Goal: Task Accomplishment & Management: Complete application form

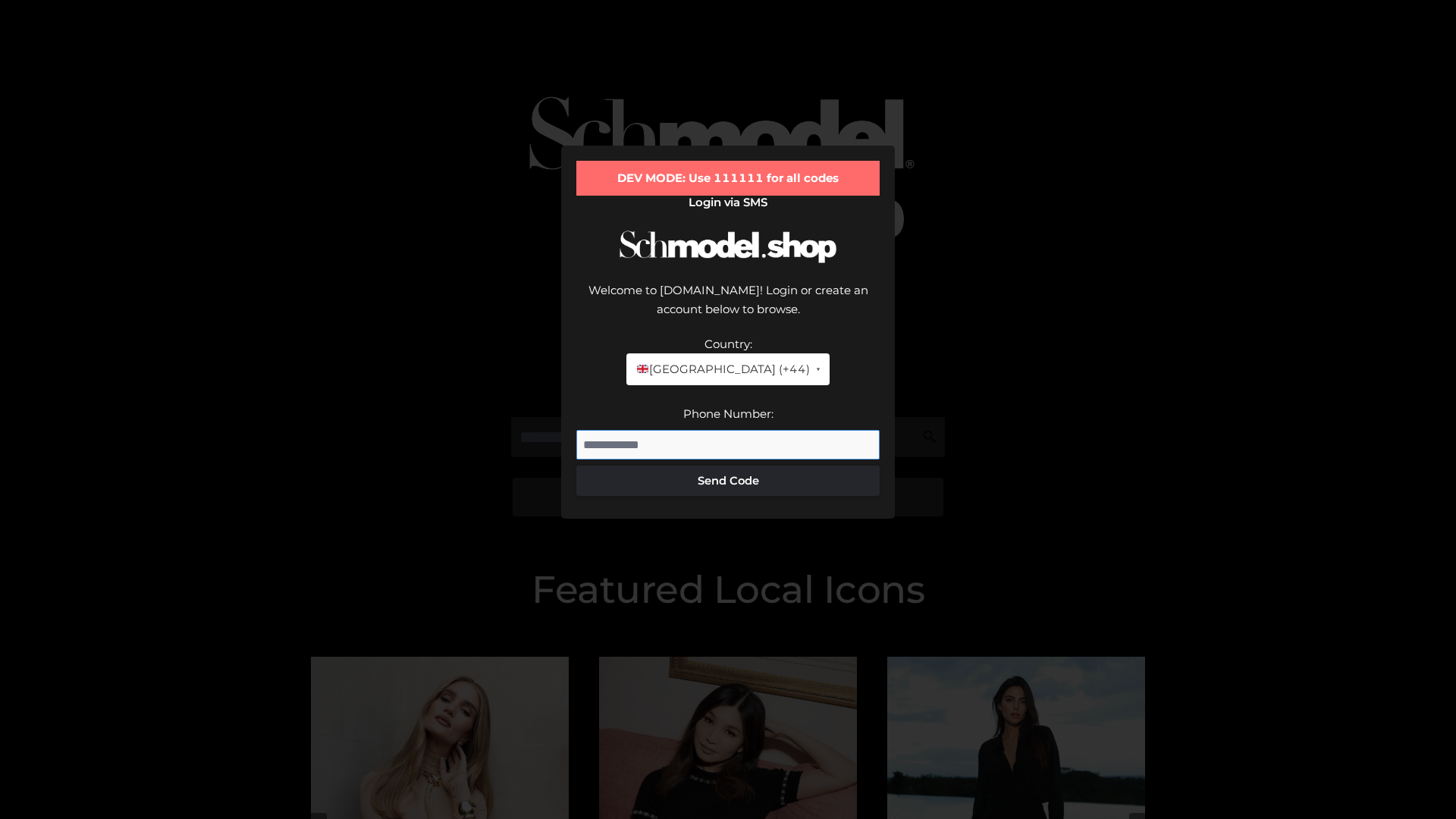
click at [728, 430] on input "Phone Number:" at bounding box center [727, 445] width 303 height 31
type input "**********"
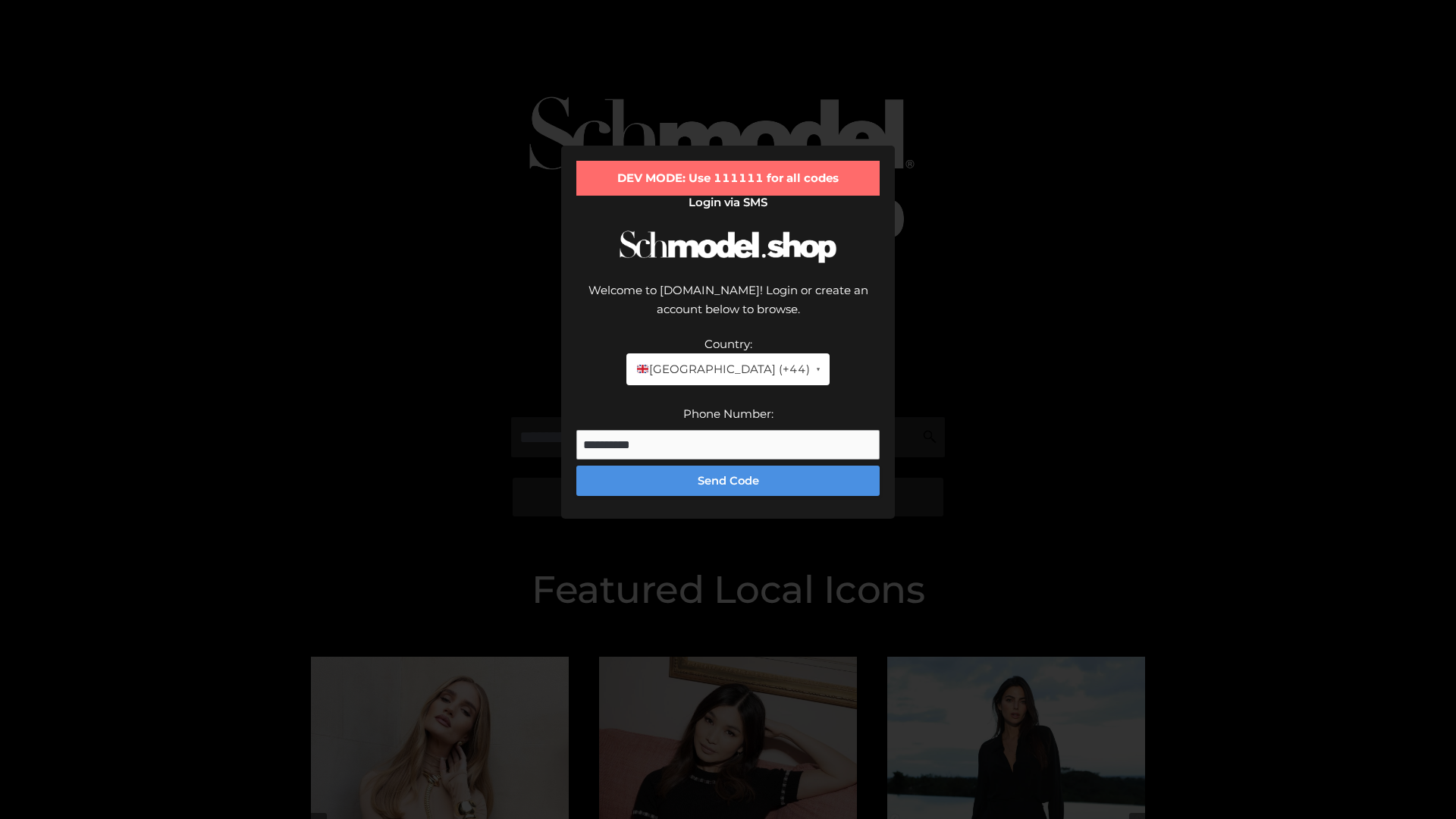
click at [728, 466] on button "Send Code" at bounding box center [727, 481] width 303 height 31
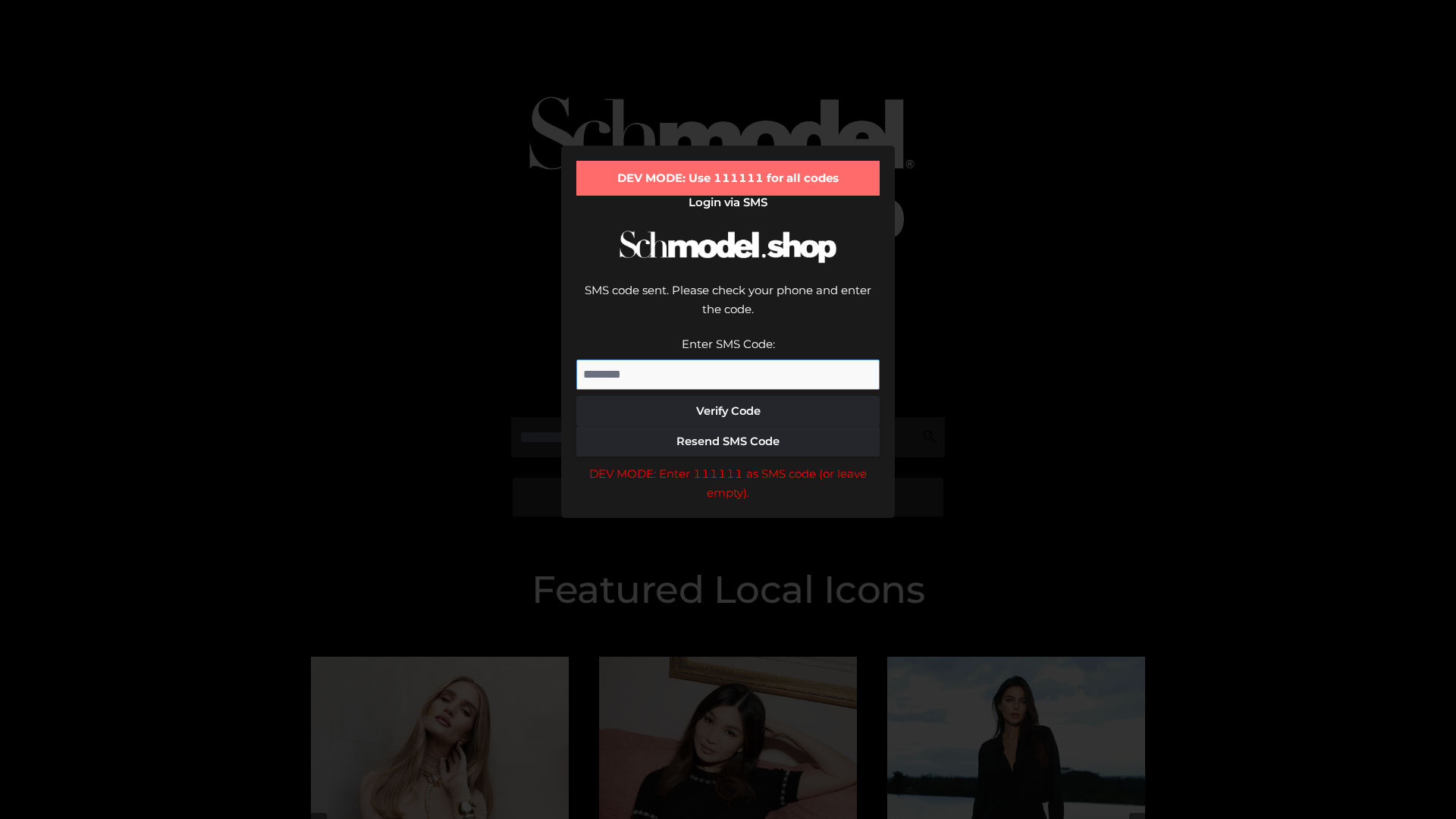
click at [728, 360] on input "Enter SMS Code:" at bounding box center [727, 375] width 303 height 31
type input "******"
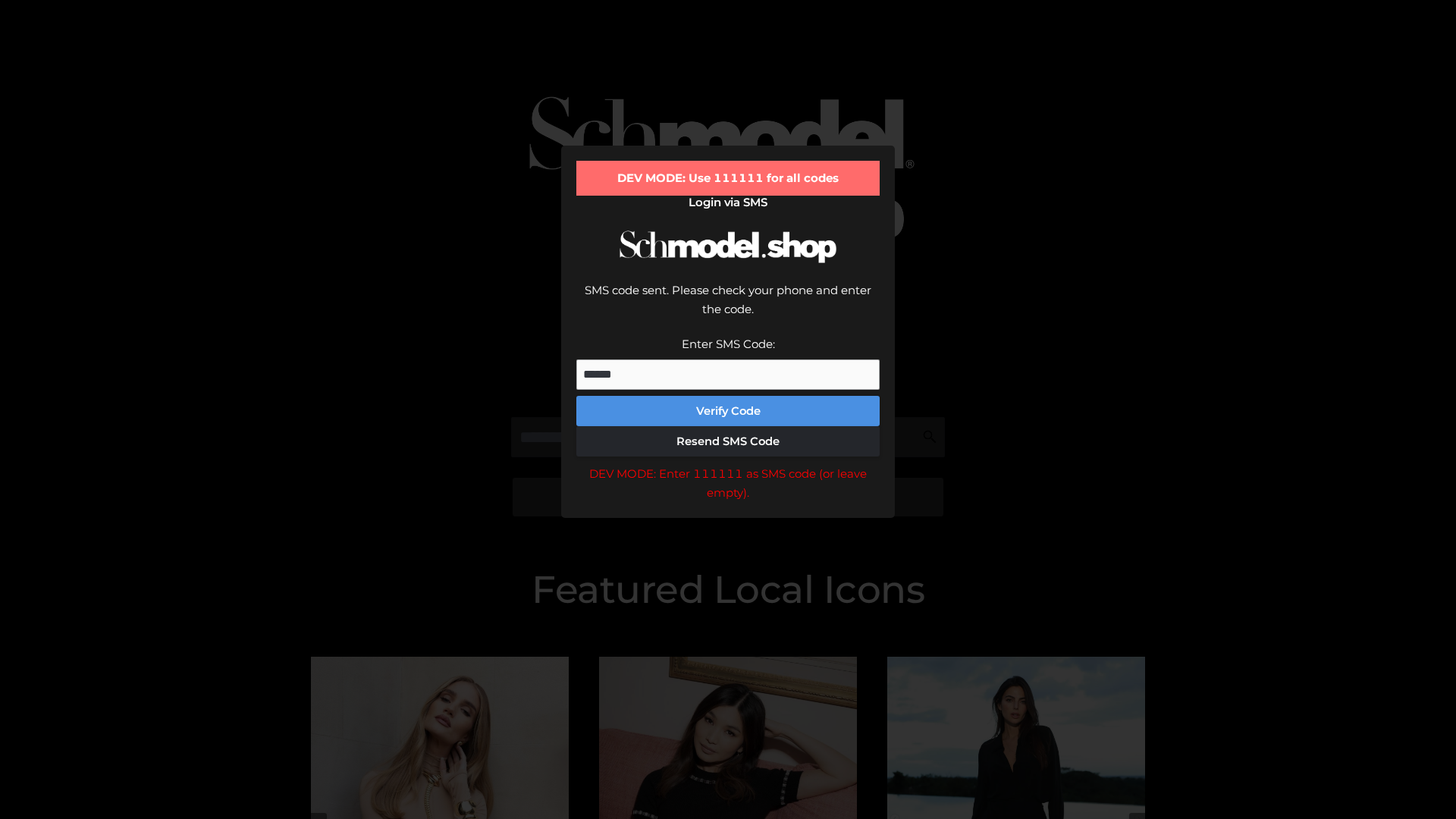
click at [728, 396] on button "Verify Code" at bounding box center [727, 411] width 303 height 31
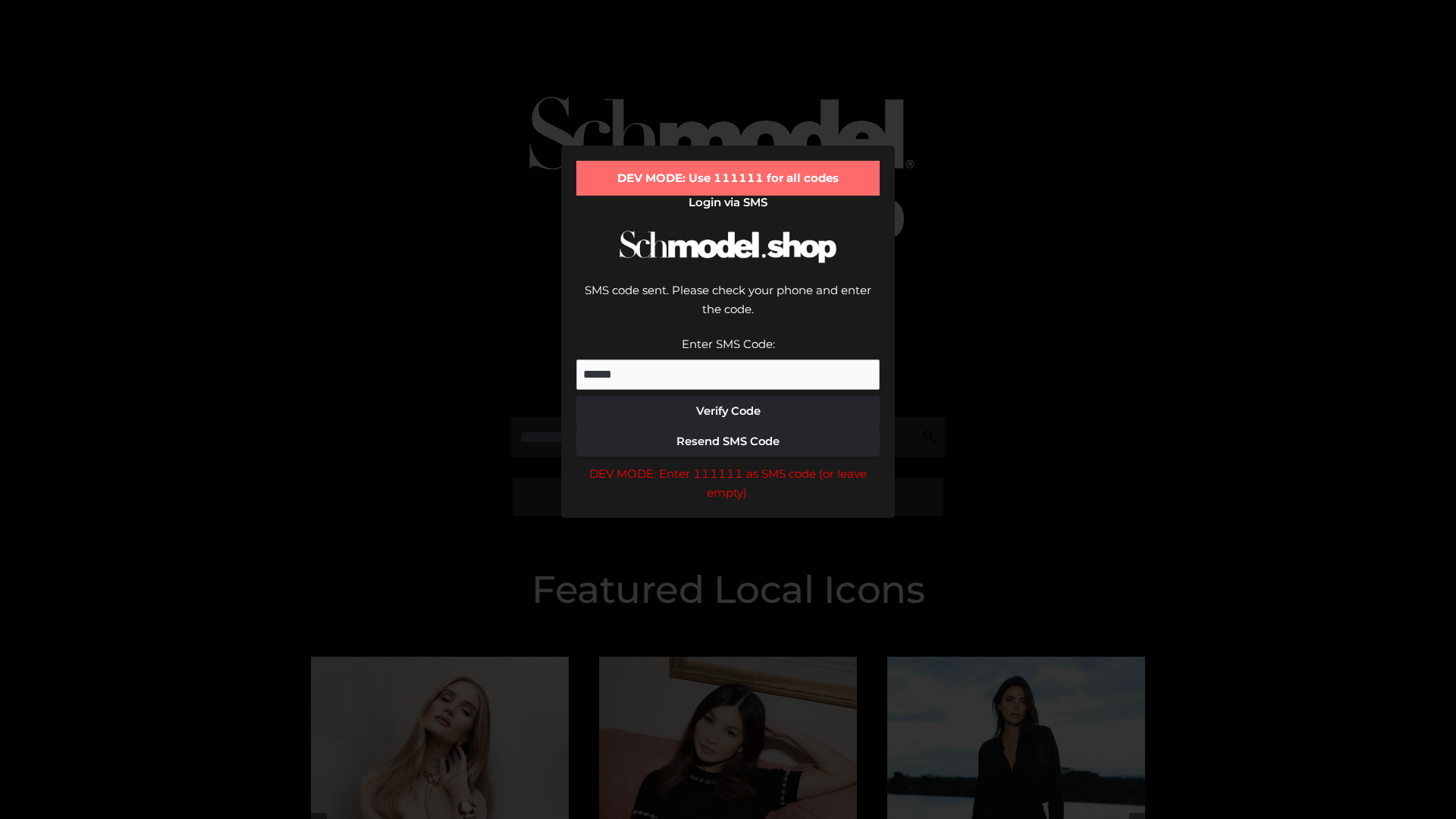
click at [728, 464] on div "DEV MODE: Enter 111111 as SMS code (or leave empty)." at bounding box center [727, 483] width 303 height 39
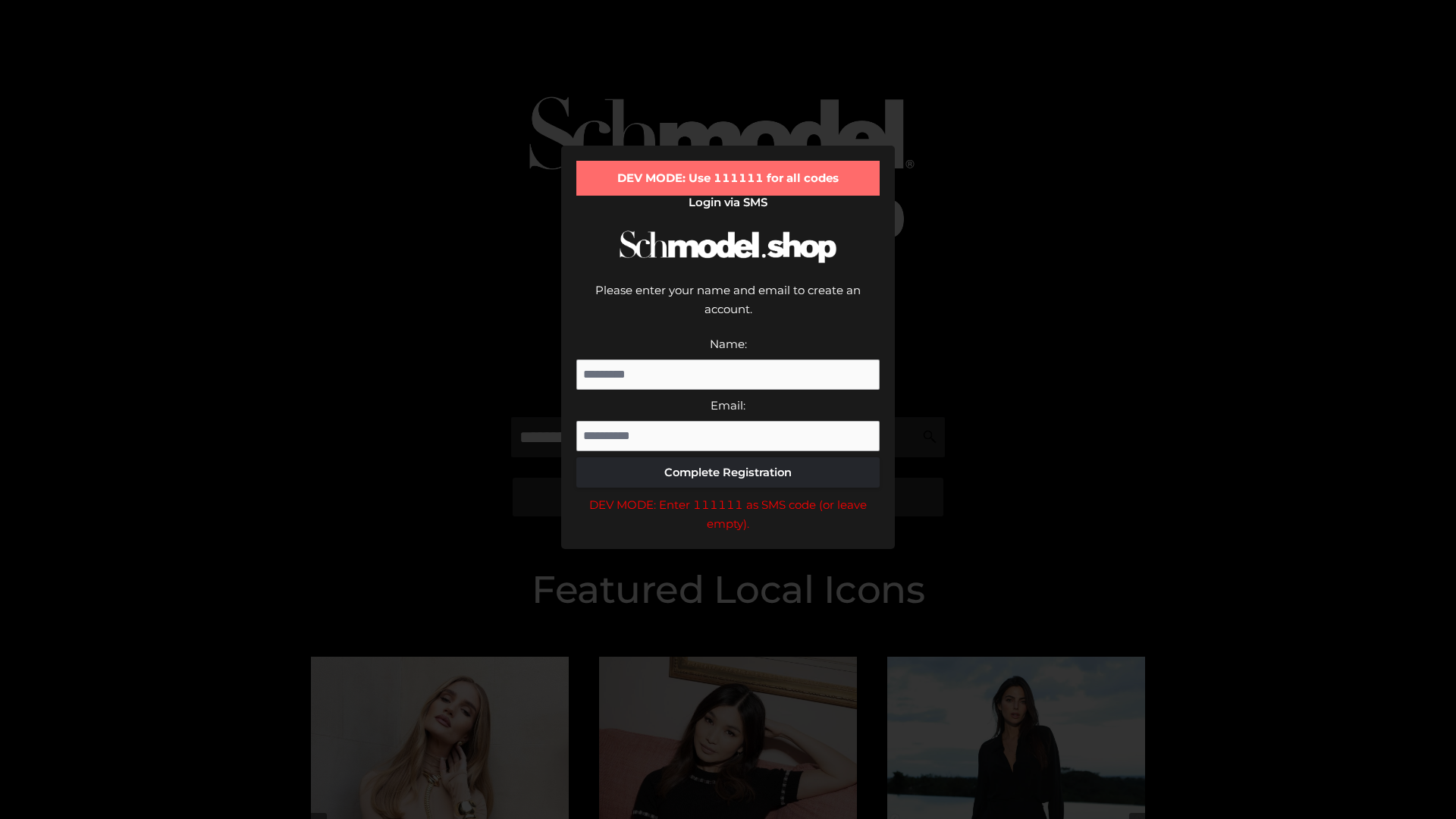
click at [728, 495] on div "DEV MODE: Enter 111111 as SMS code (or leave empty)." at bounding box center [727, 514] width 303 height 39
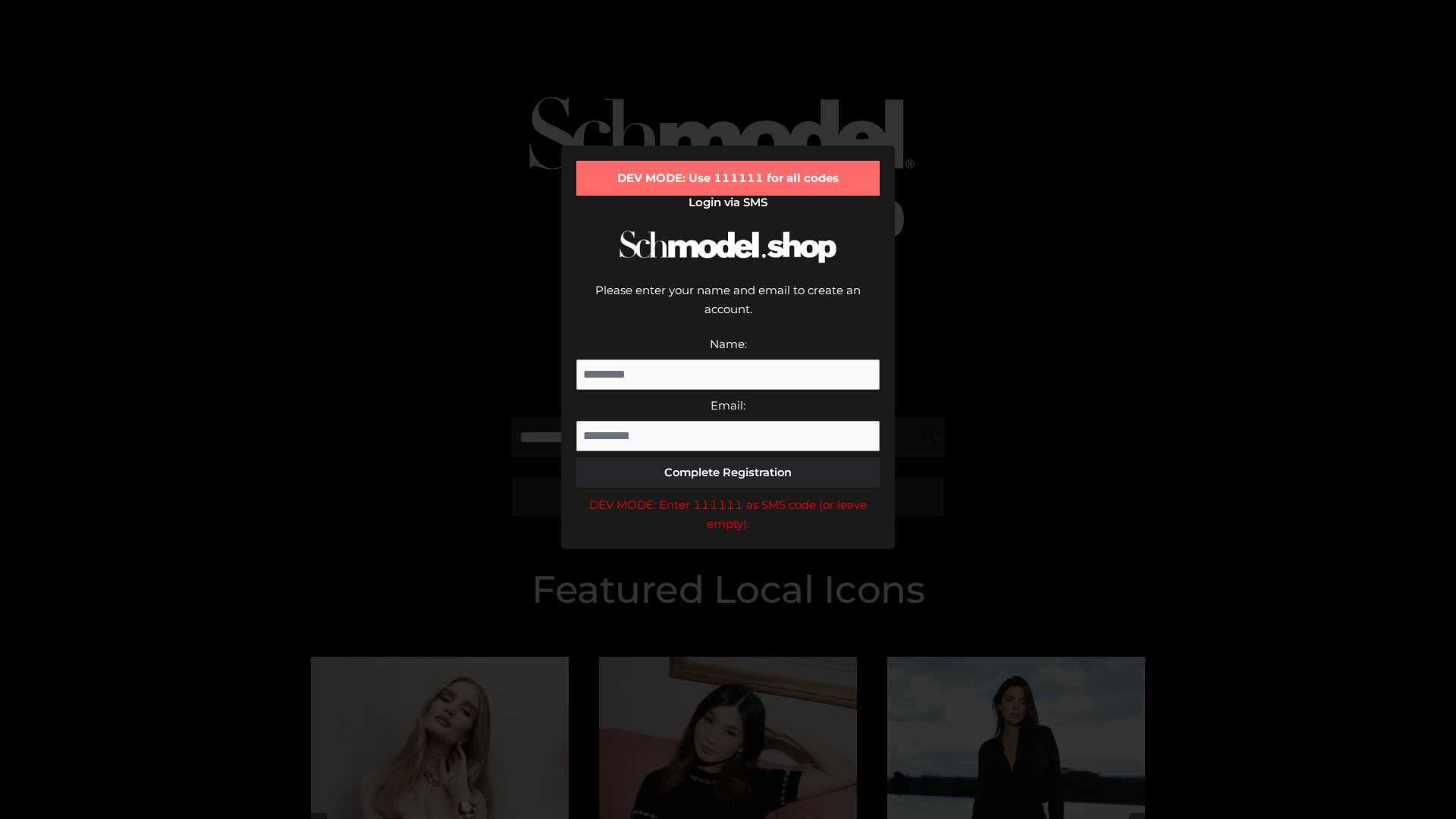
click at [728, 495] on div "DEV MODE: Enter 111111 as SMS code (or leave empty)." at bounding box center [727, 514] width 303 height 39
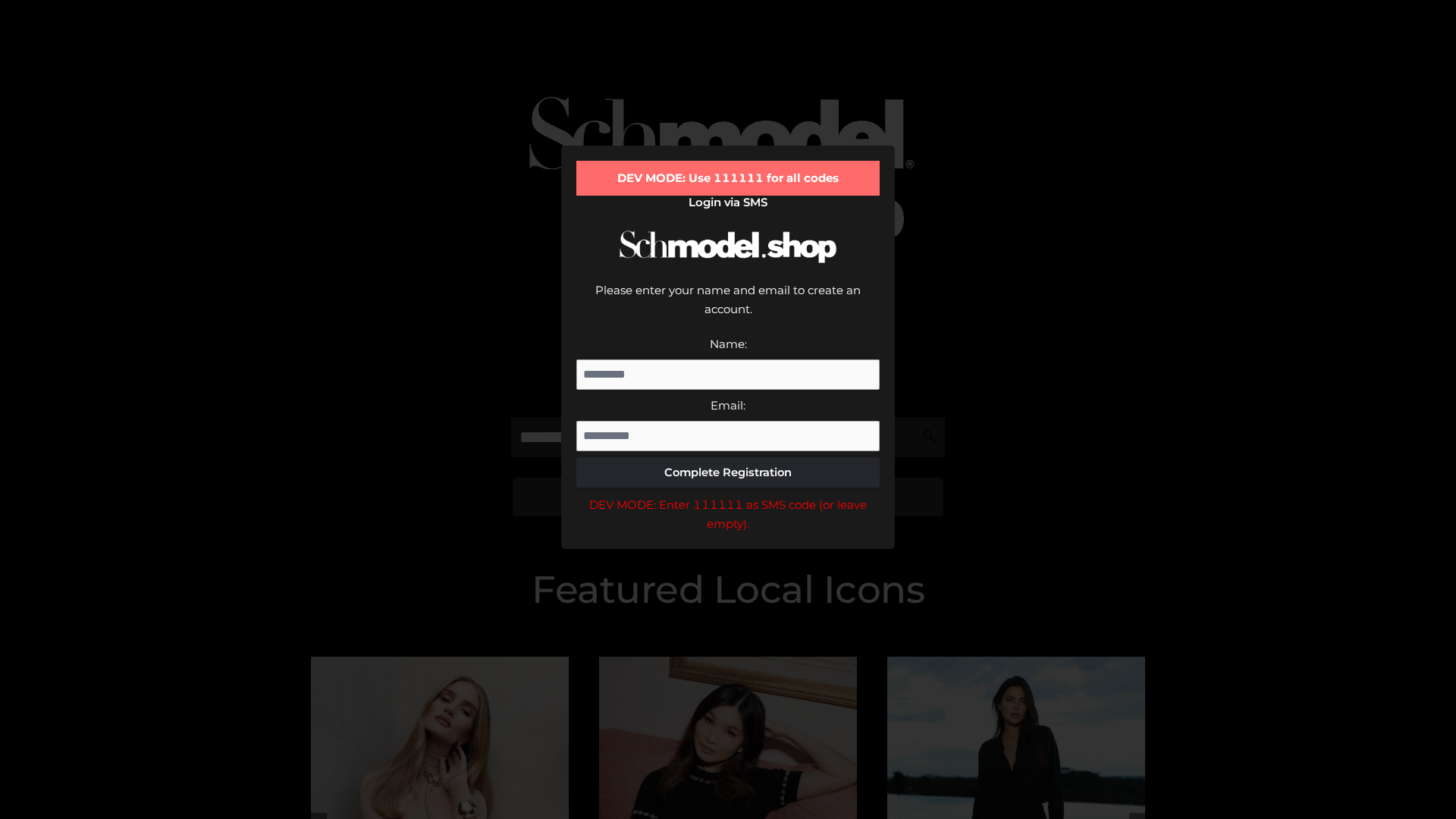
click at [728, 495] on div "DEV MODE: Enter 111111 as SMS code (or leave empty)." at bounding box center [727, 514] width 303 height 39
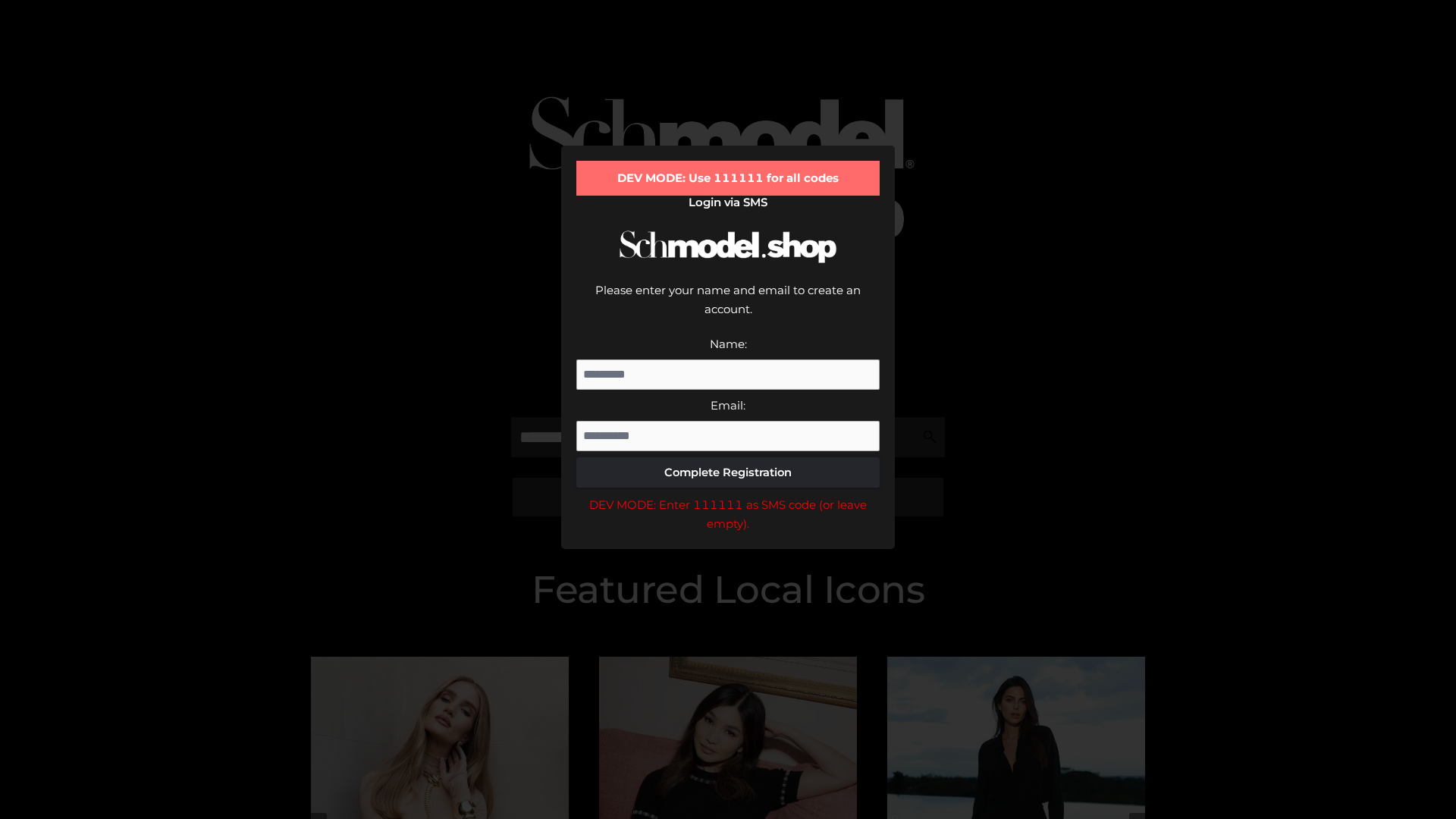
click at [728, 495] on div "DEV MODE: Enter 111111 as SMS code (or leave empty)." at bounding box center [727, 514] width 303 height 39
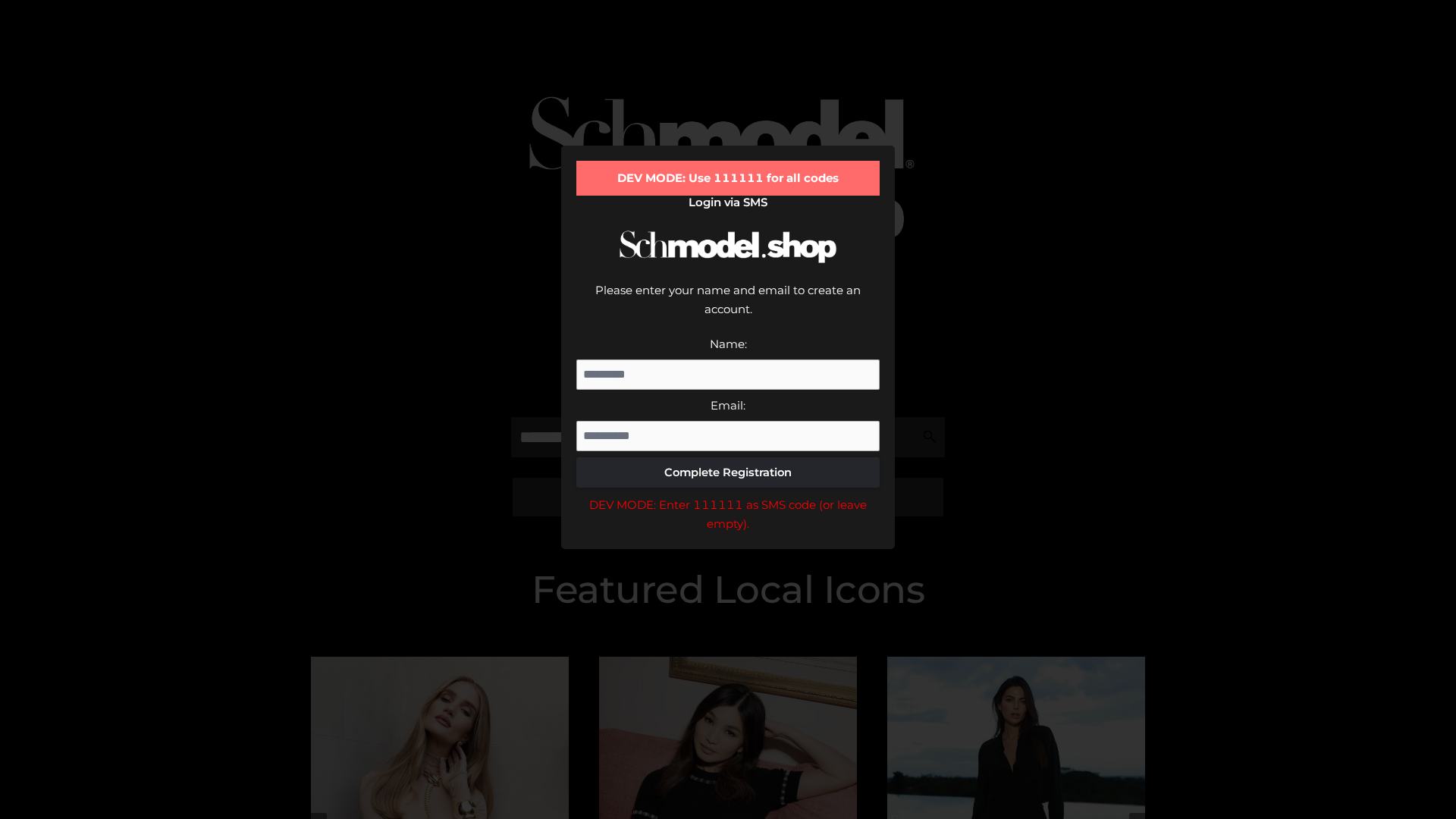
click at [728, 495] on div "DEV MODE: Enter 111111 as SMS code (or leave empty)." at bounding box center [727, 514] width 303 height 39
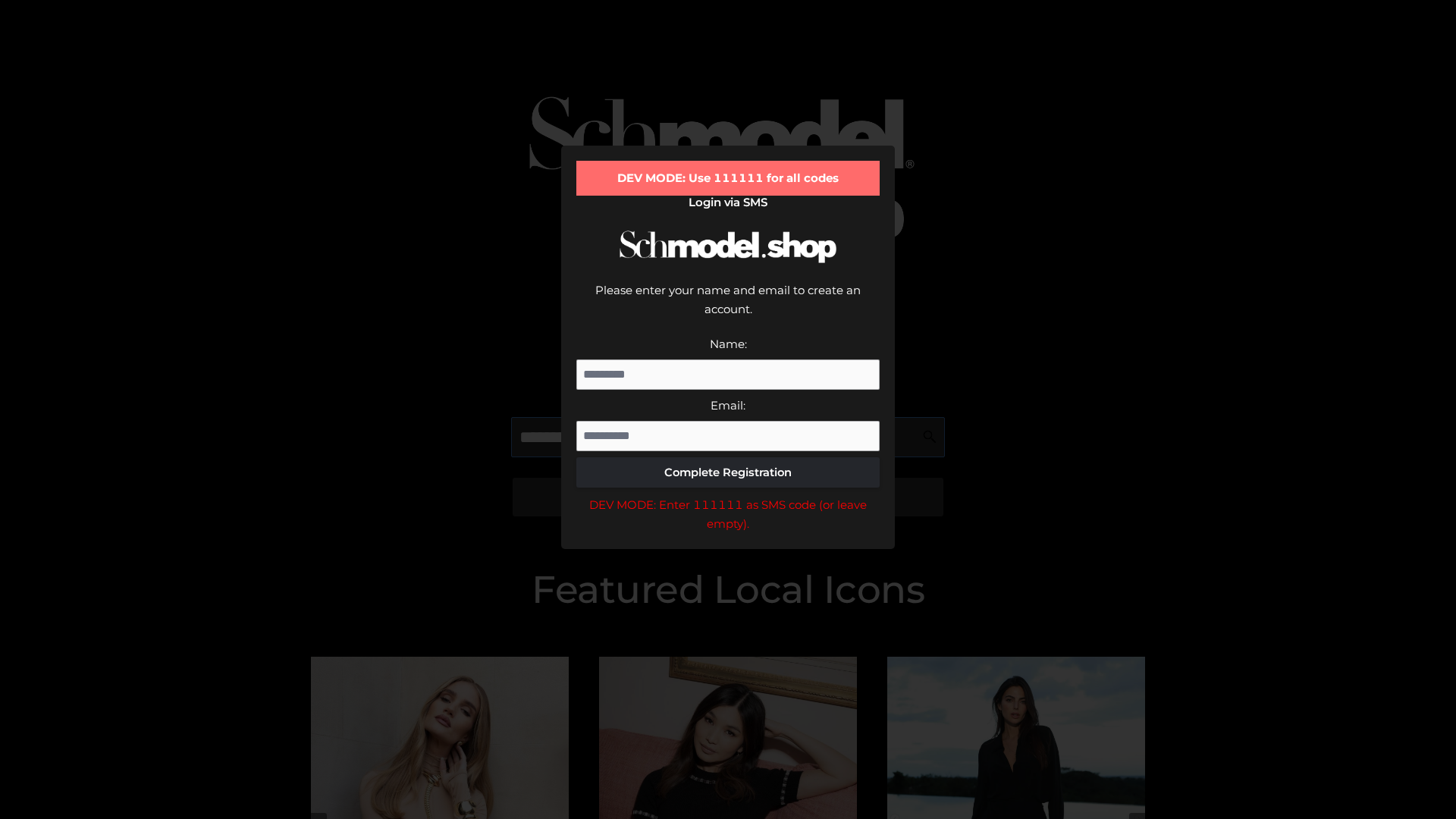
scroll to position [0, 78]
click at [728, 495] on div "DEV MODE: Enter 111111 as SMS code (or leave empty)." at bounding box center [727, 514] width 303 height 39
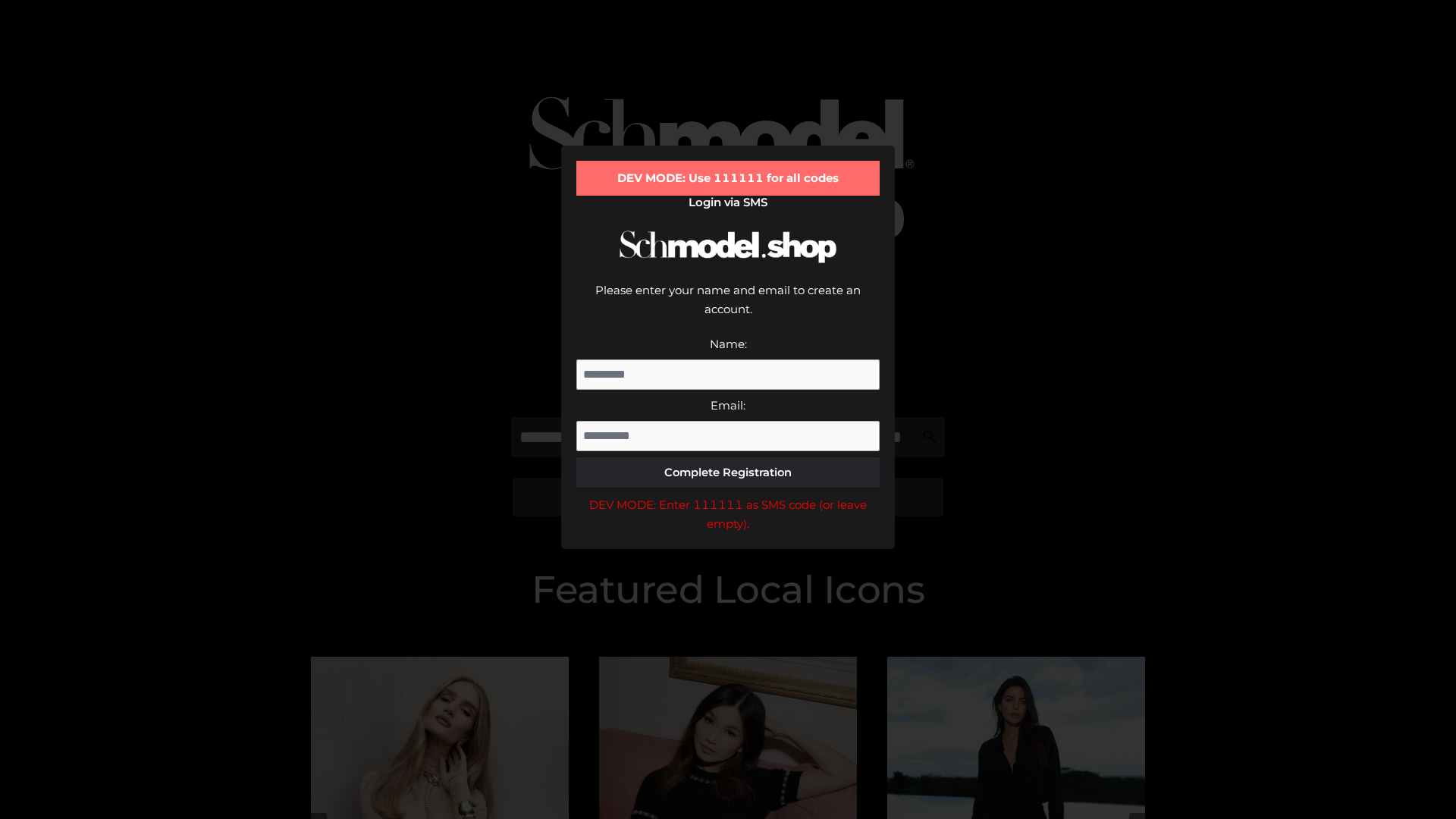
click at [728, 495] on div "DEV MODE: Enter 111111 as SMS code (or leave empty)." at bounding box center [727, 514] width 303 height 39
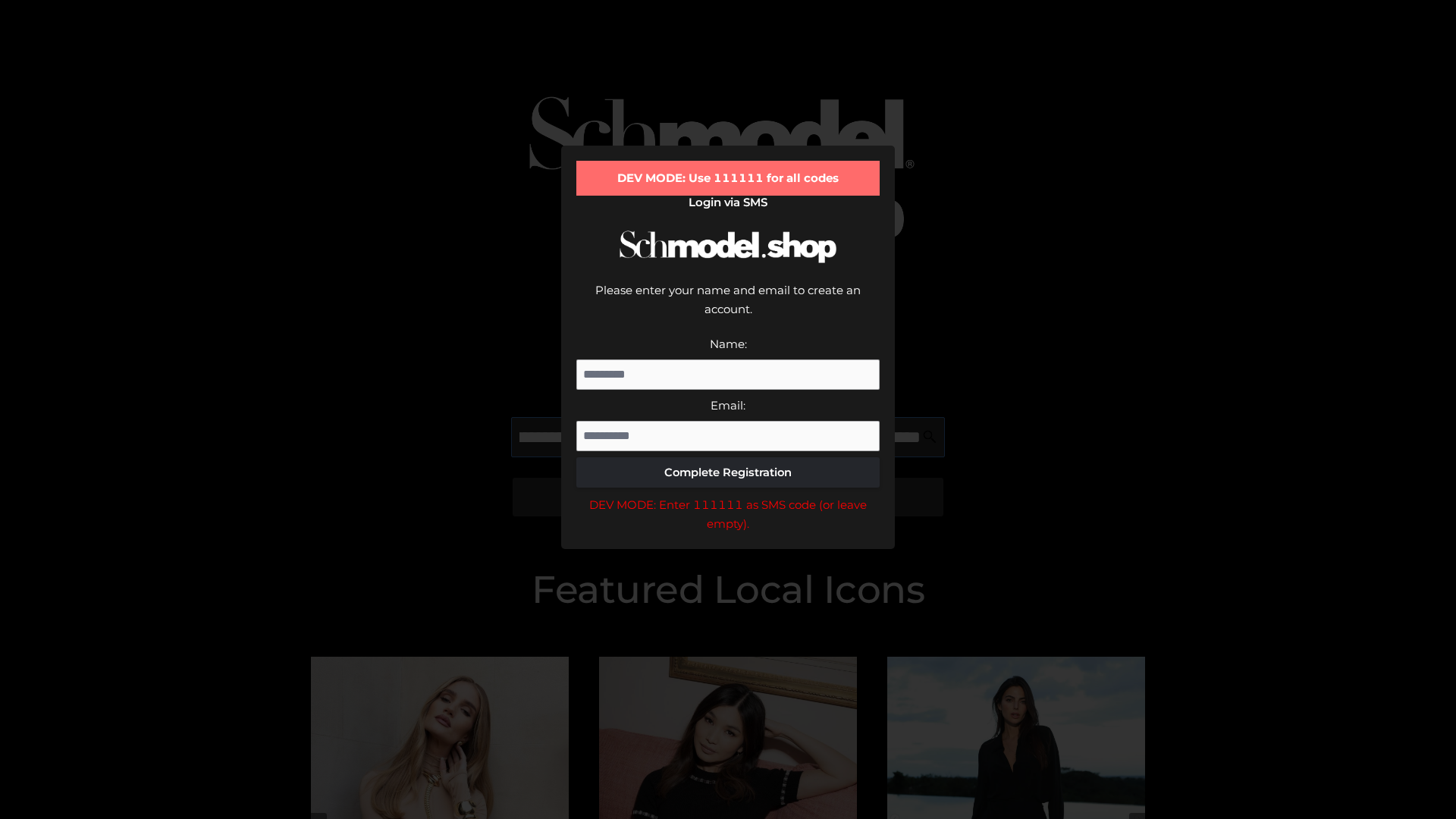
scroll to position [0, 165]
click at [728, 495] on div "DEV MODE: Enter 111111 as SMS code (or leave empty)." at bounding box center [727, 514] width 303 height 39
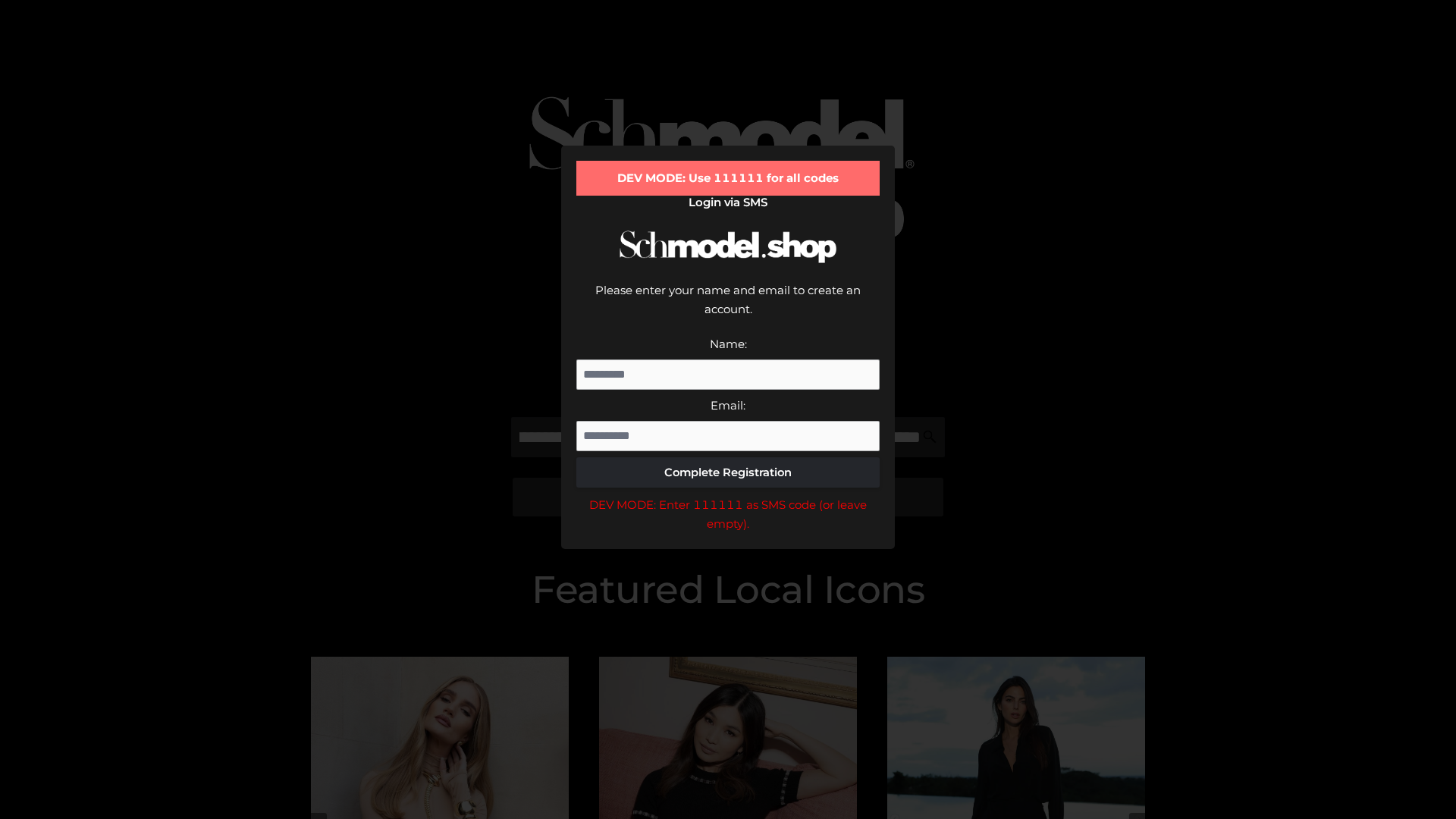
click at [728, 495] on div "DEV MODE: Enter 111111 as SMS code (or leave empty)." at bounding box center [727, 514] width 303 height 39
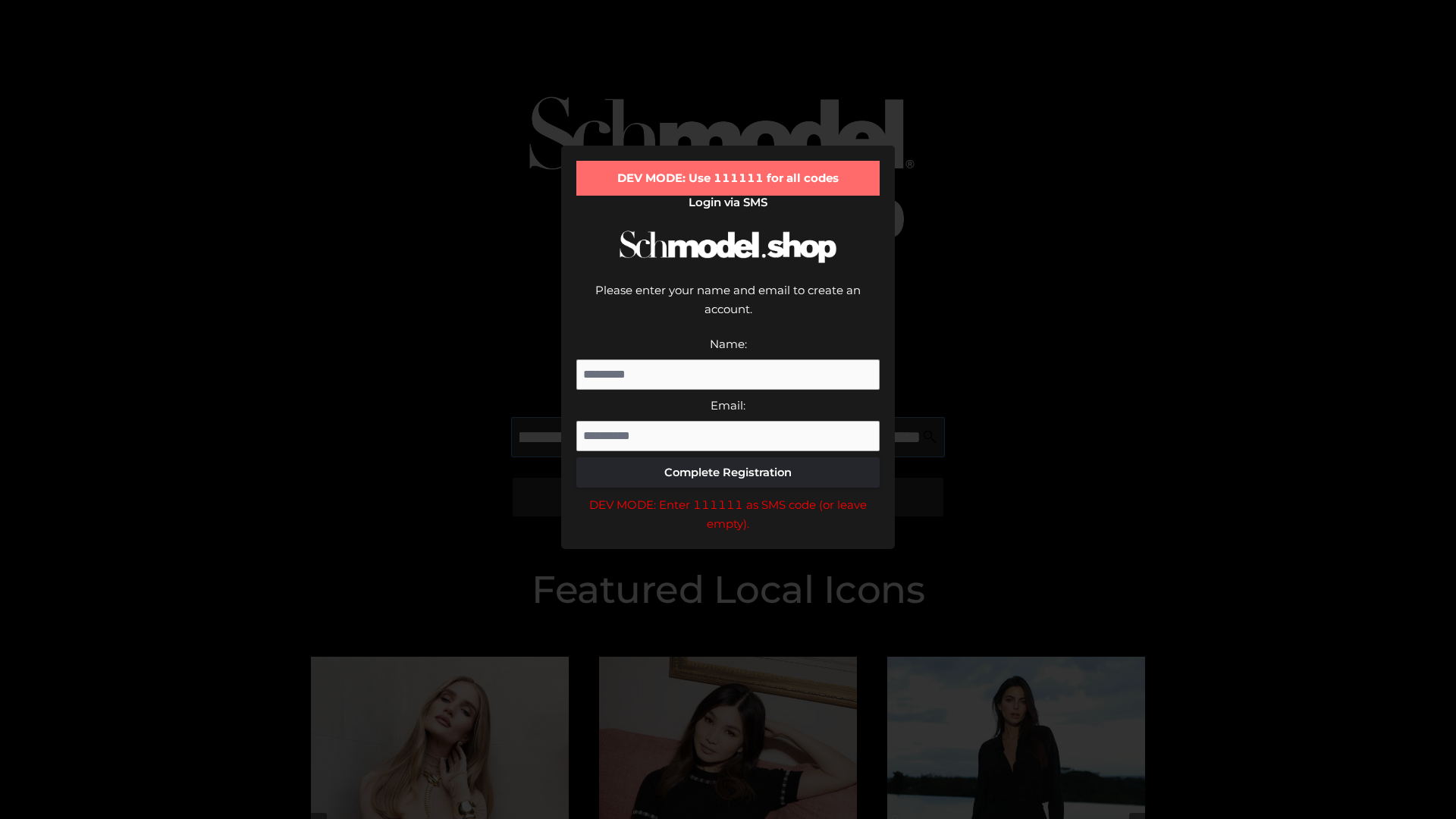
scroll to position [0, 257]
click at [728, 495] on div "DEV MODE: Enter 111111 as SMS code (or leave empty)." at bounding box center [727, 514] width 303 height 39
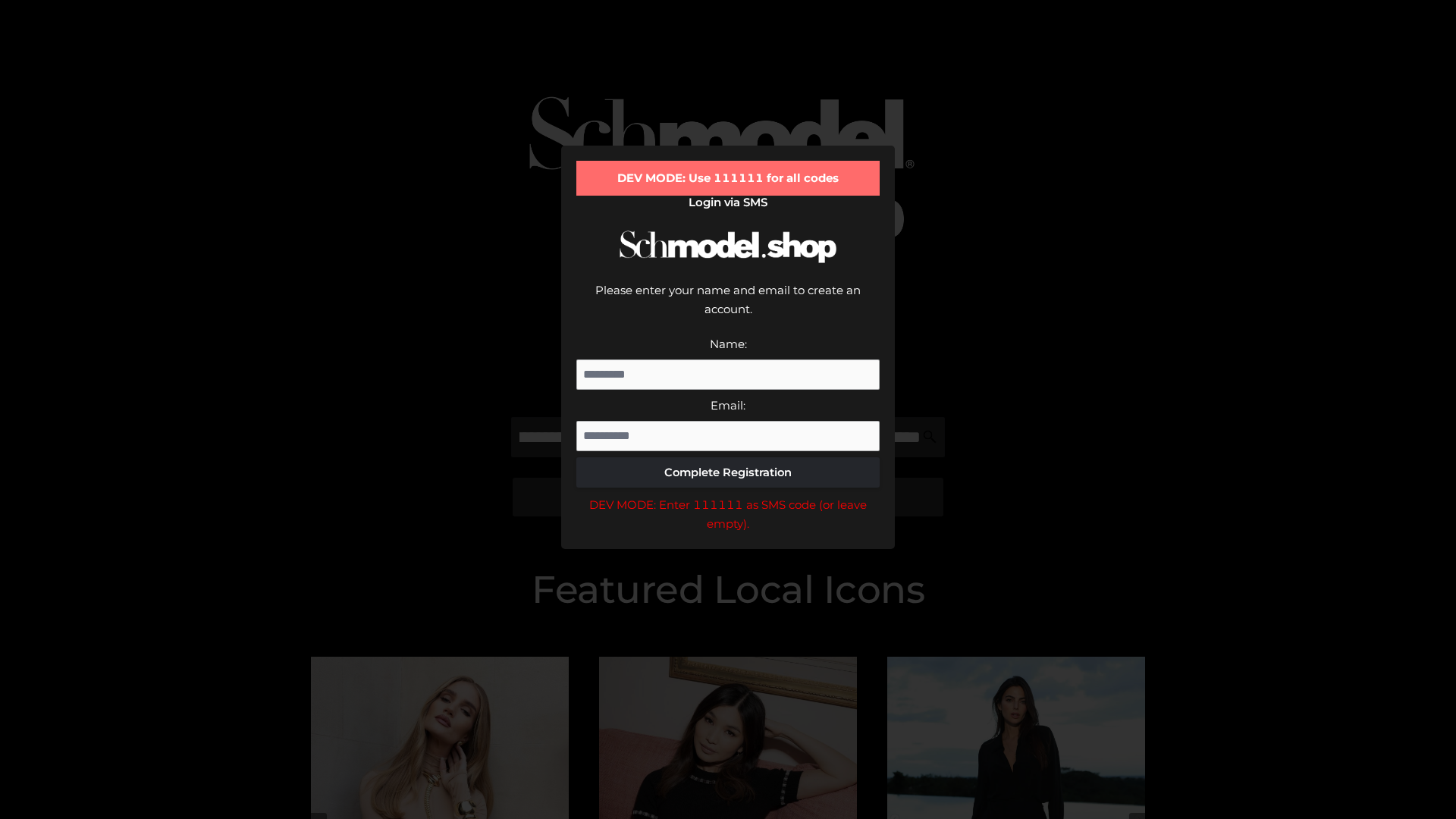
click at [728, 495] on div "DEV MODE: Enter 111111 as SMS code (or leave empty)." at bounding box center [727, 514] width 303 height 39
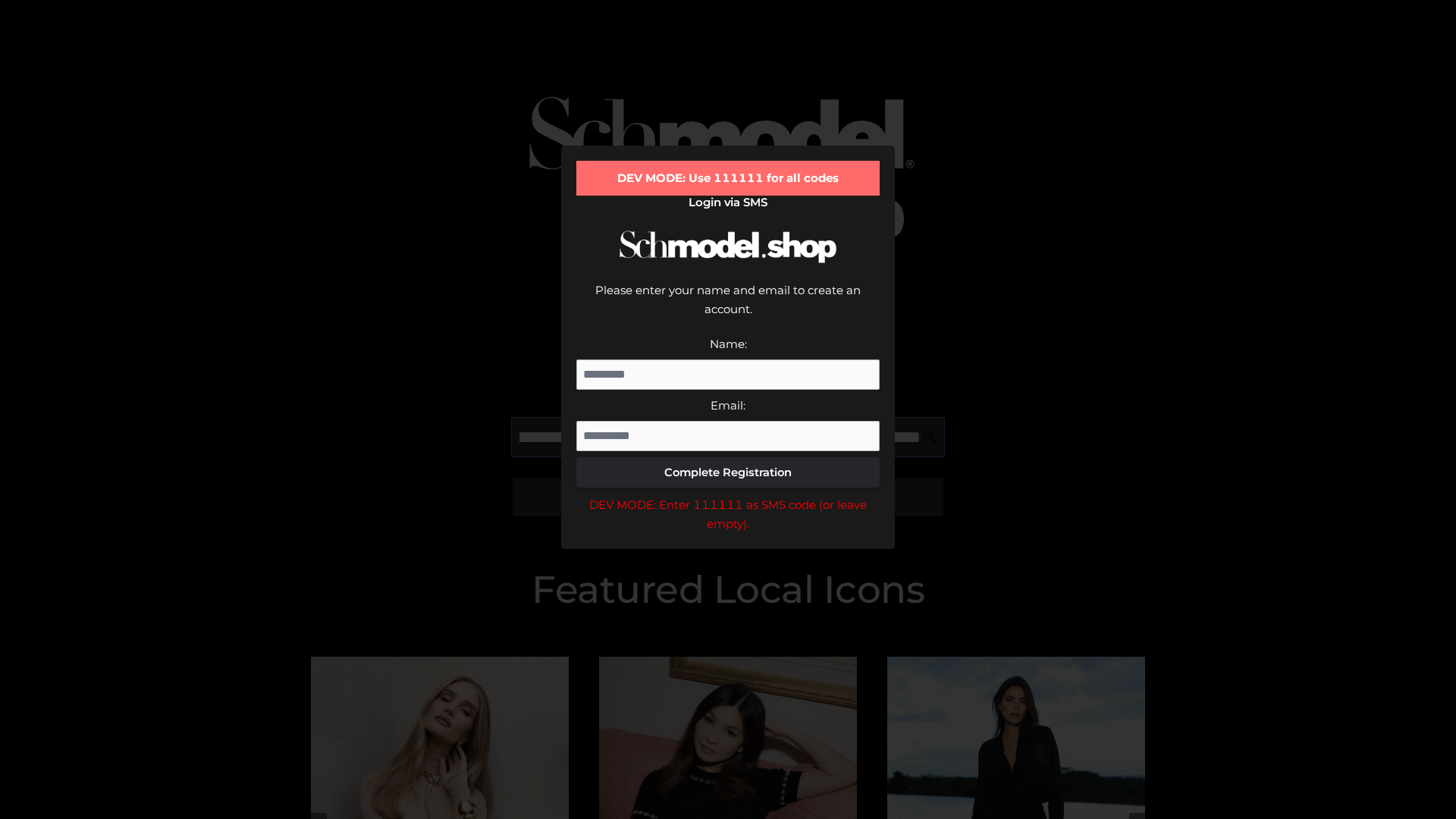
scroll to position [0, 352]
click at [728, 495] on div "DEV MODE: Enter 111111 as SMS code (or leave empty)." at bounding box center [727, 514] width 303 height 39
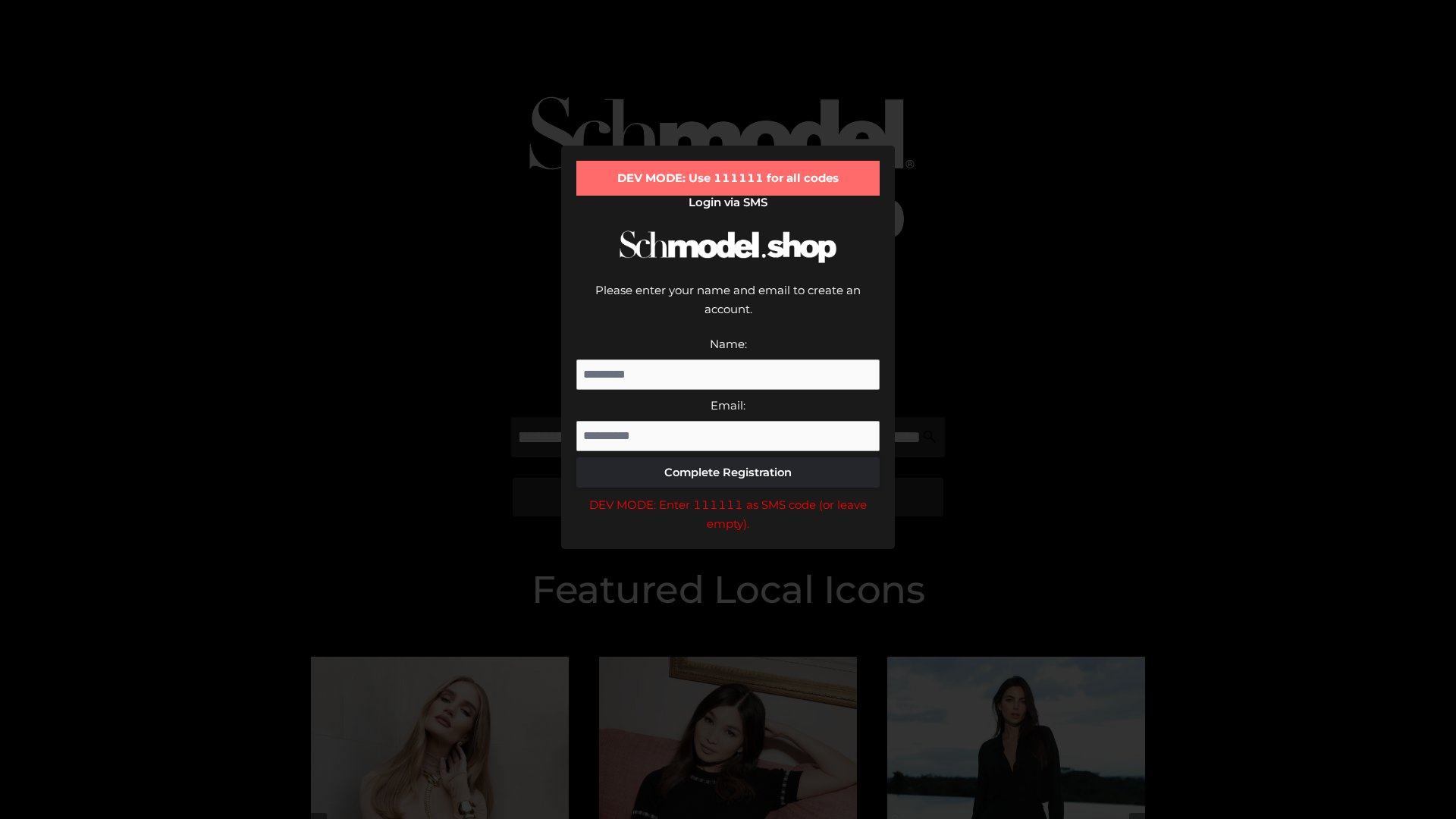
click at [728, 495] on div "DEV MODE: Enter 111111 as SMS code (or leave empty)." at bounding box center [727, 514] width 303 height 39
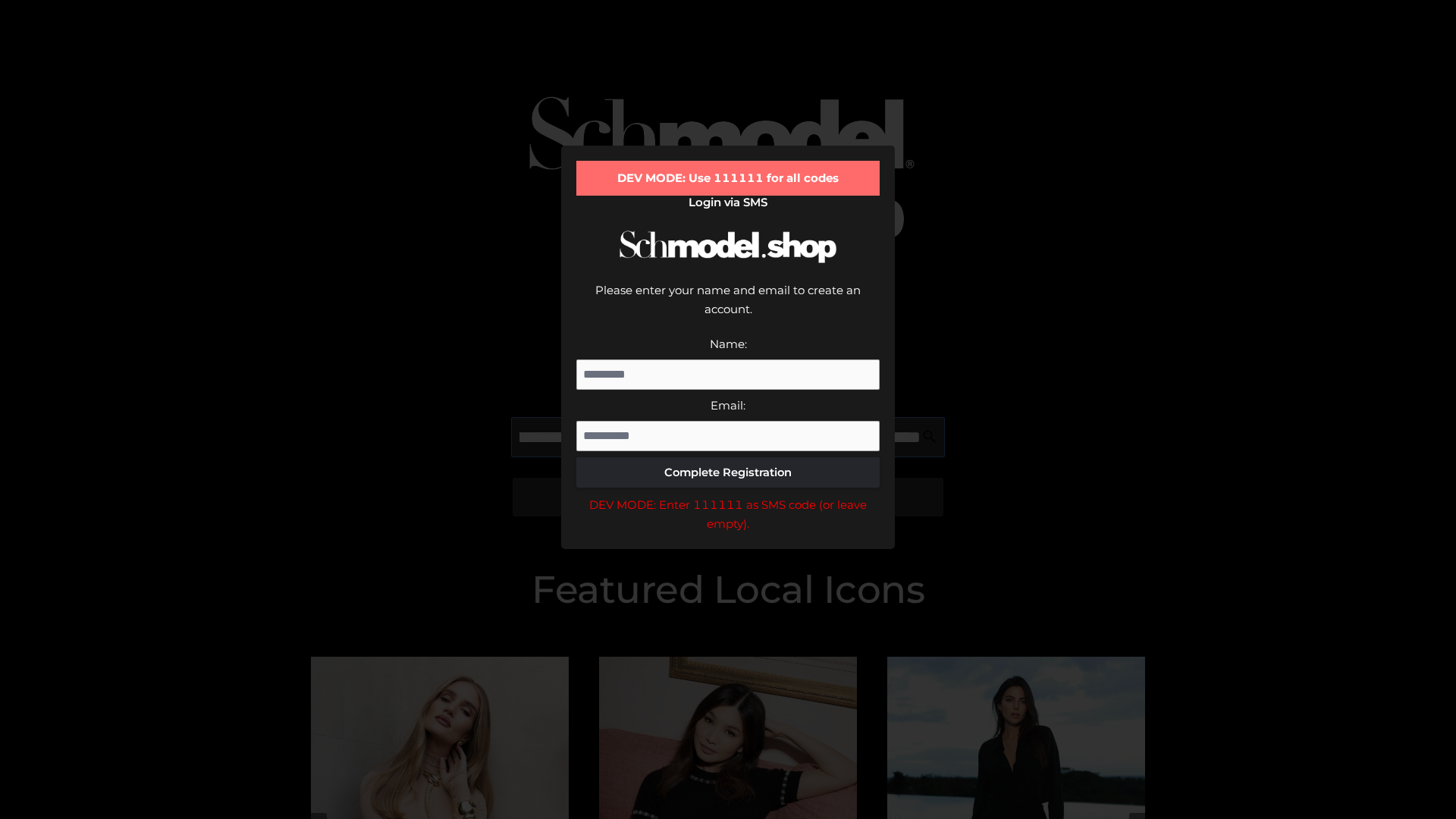
scroll to position [0, 439]
click at [728, 495] on div "DEV MODE: Enter 111111 as SMS code (or leave empty)." at bounding box center [727, 514] width 303 height 39
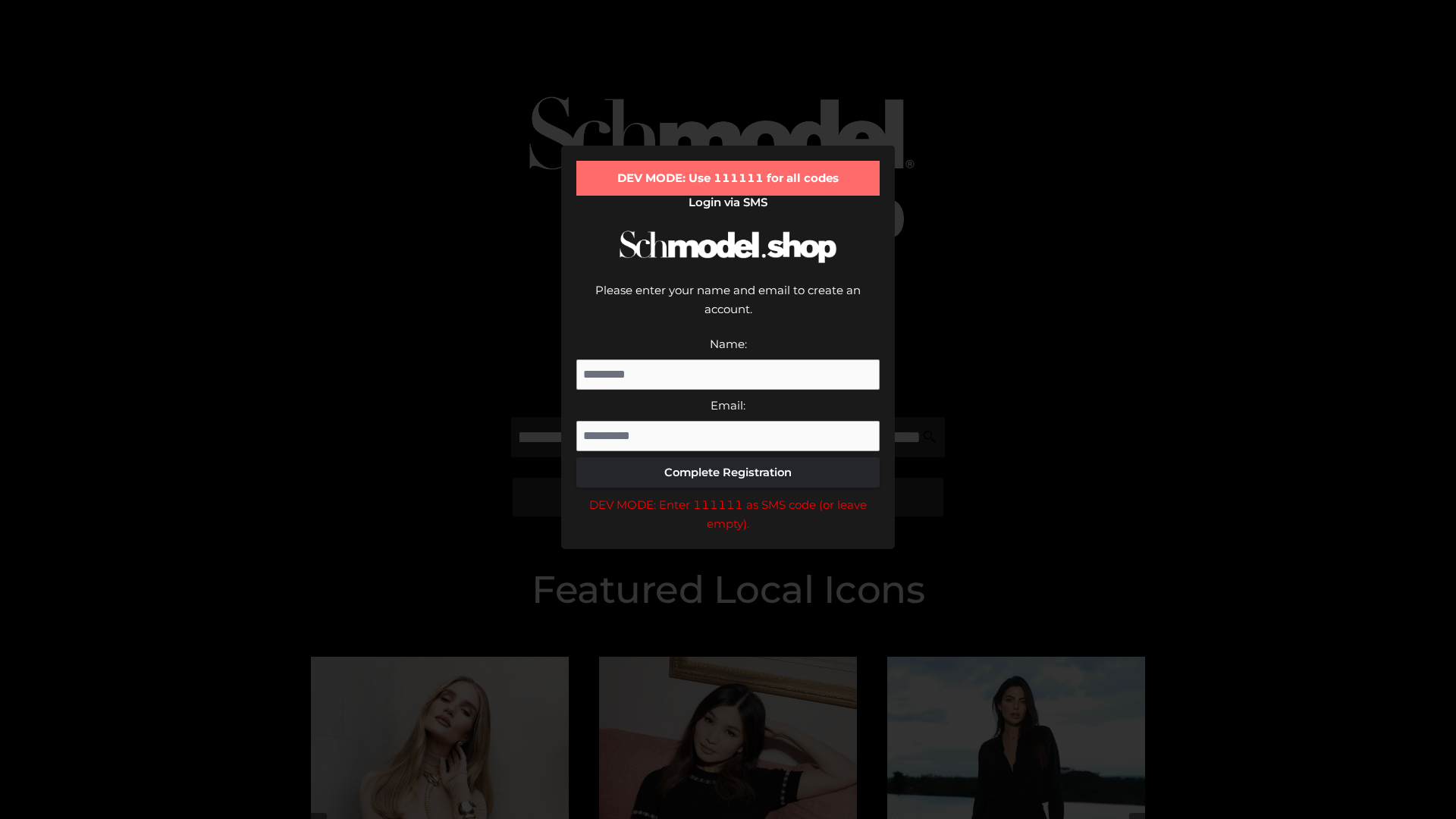
click at [728, 495] on div "DEV MODE: Enter 111111 as SMS code (or leave empty)." at bounding box center [727, 514] width 303 height 39
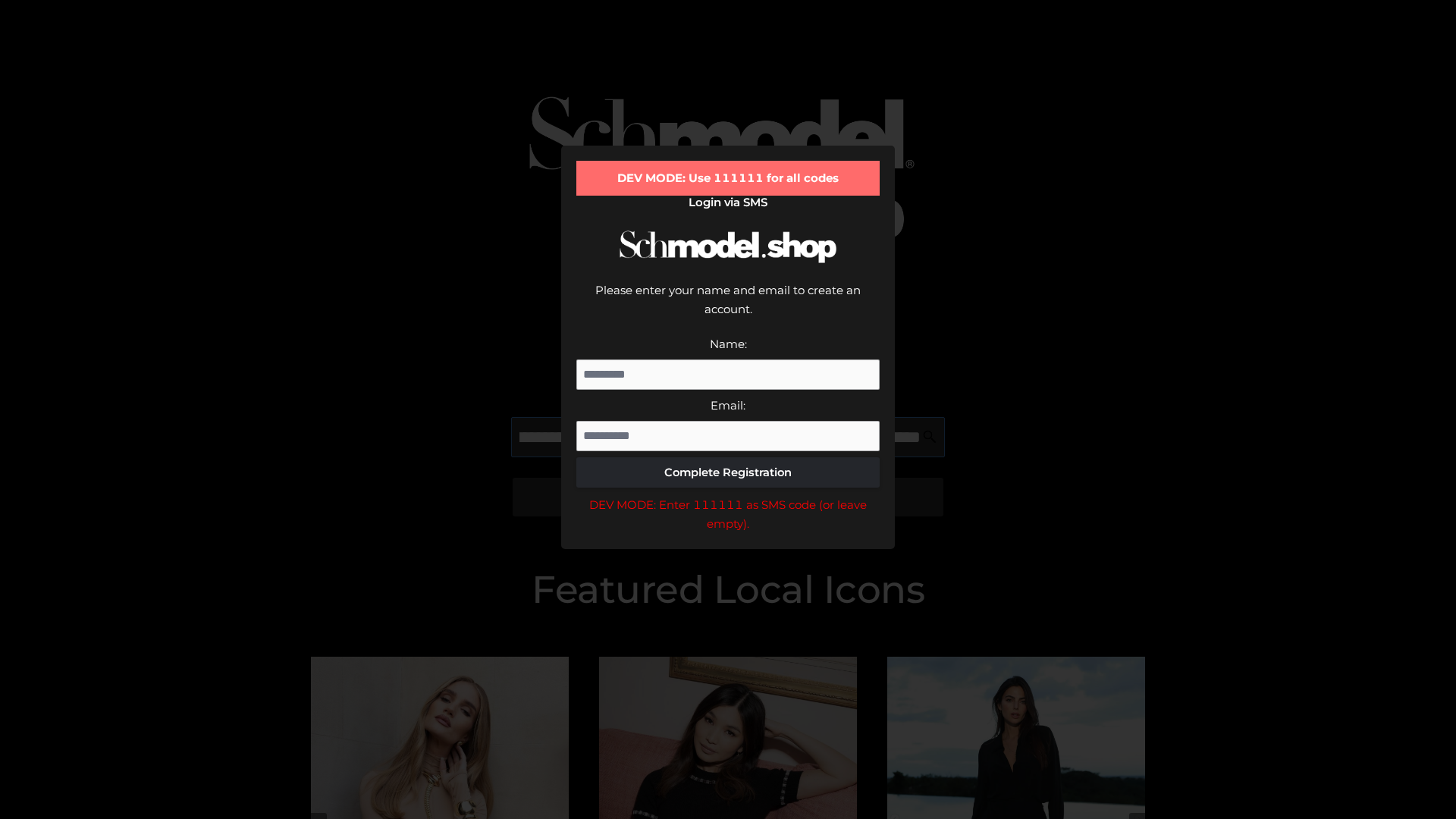
scroll to position [0, 531]
click at [728, 495] on div "DEV MODE: Enter 111111 as SMS code (or leave empty)." at bounding box center [727, 514] width 303 height 39
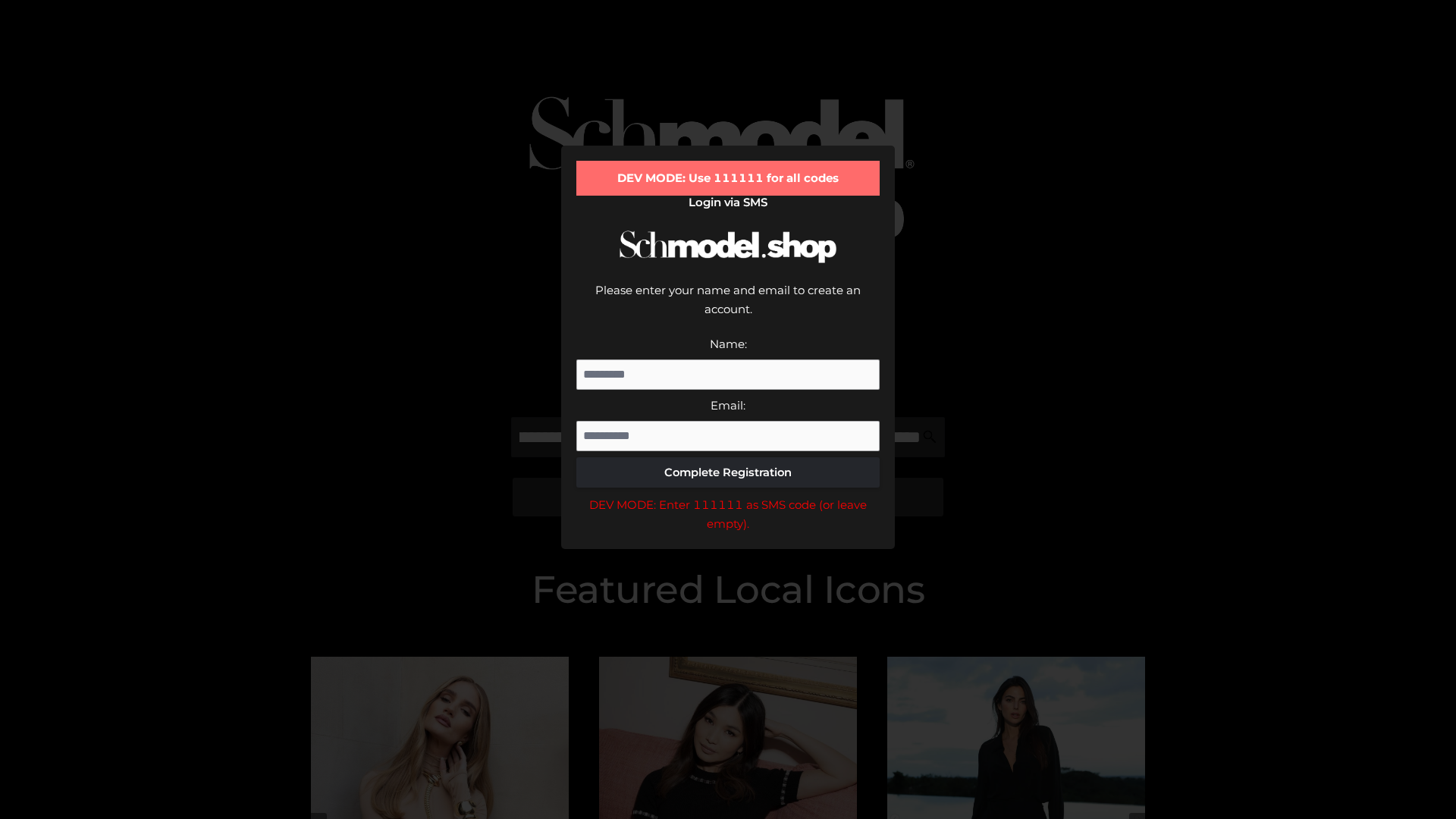
click at [728, 495] on div "DEV MODE: Enter 111111 as SMS code (or leave empty)." at bounding box center [727, 514] width 303 height 39
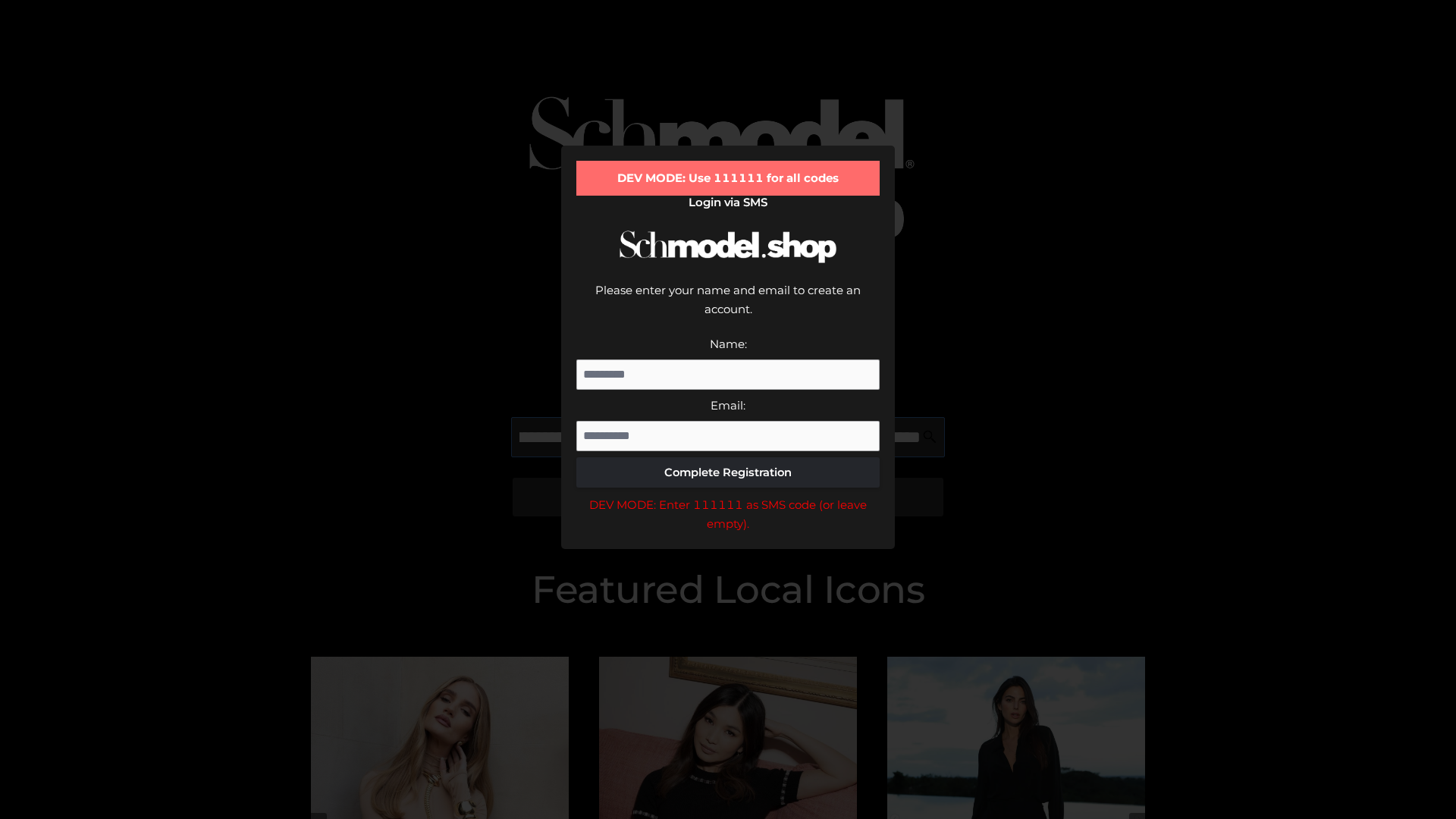
scroll to position [0, 627]
click at [728, 495] on div "DEV MODE: Enter 111111 as SMS code (or leave empty)." at bounding box center [727, 514] width 303 height 39
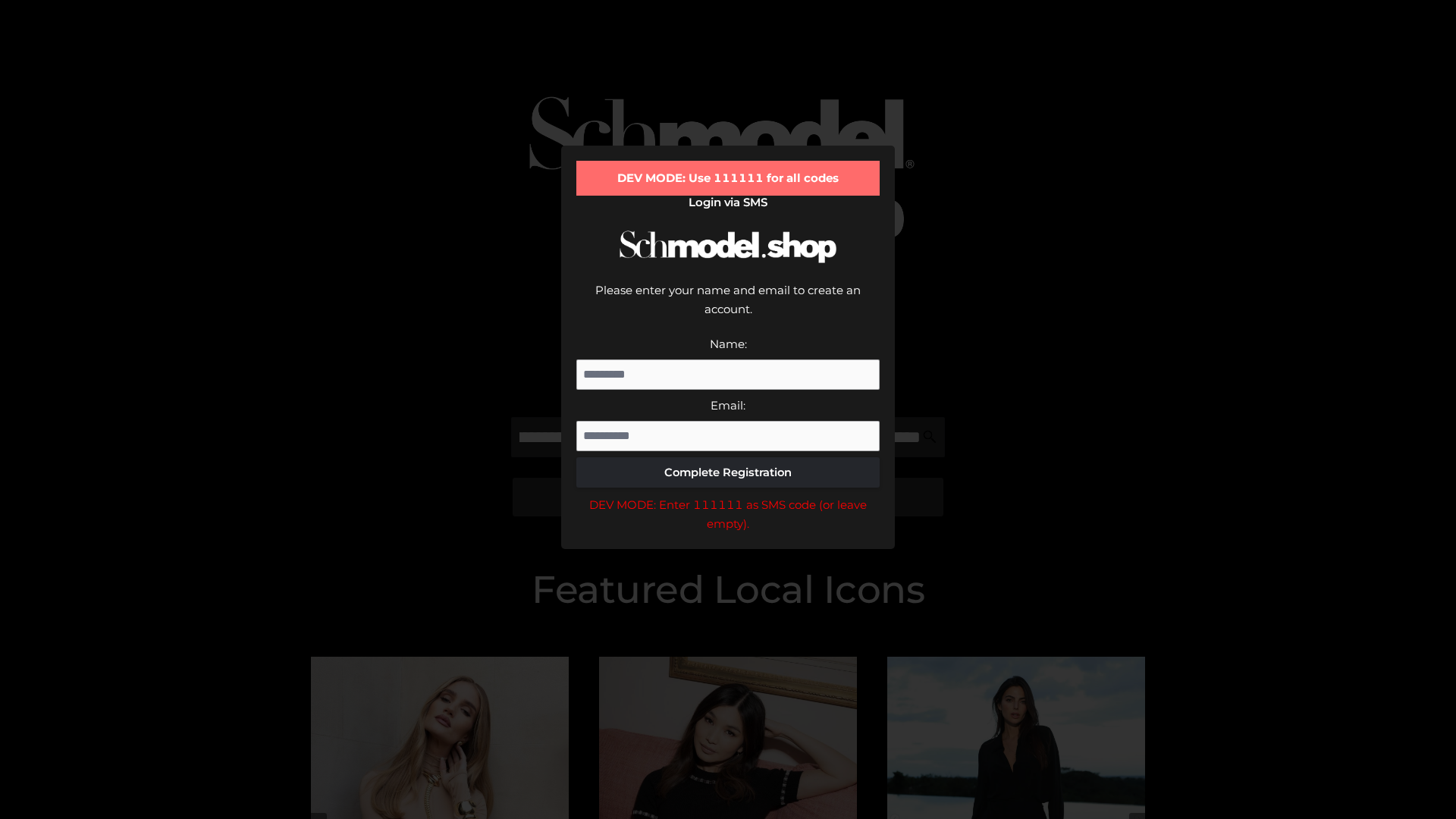
click at [728, 495] on div "DEV MODE: Enter 111111 as SMS code (or leave empty)." at bounding box center [727, 514] width 303 height 39
type input "**********"
